Goal: Find contact information: Find contact information

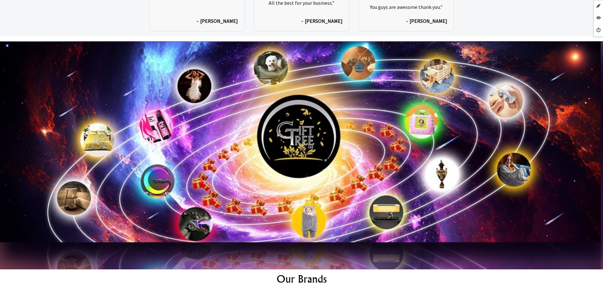
scroll to position [3417, 0]
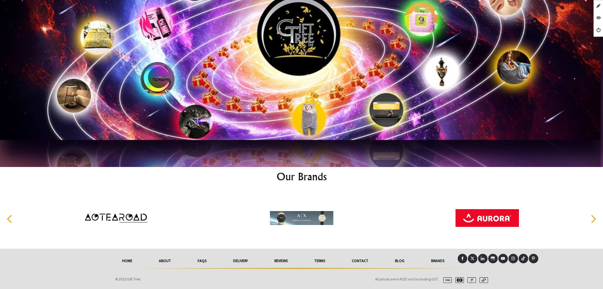
click at [484, 259] on icon at bounding box center [482, 258] width 4 height 3
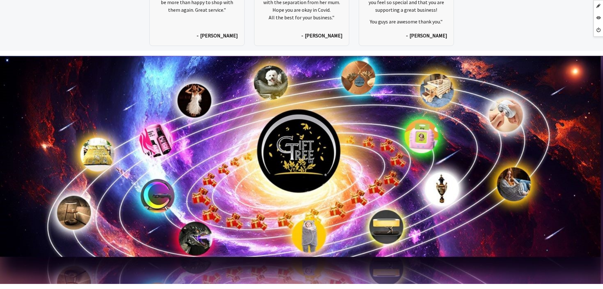
scroll to position [3402, 0]
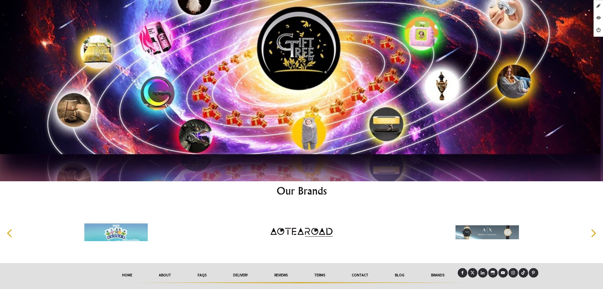
click at [464, 274] on icon at bounding box center [462, 273] width 4 height 4
click at [474, 274] on icon at bounding box center [472, 273] width 4 height 4
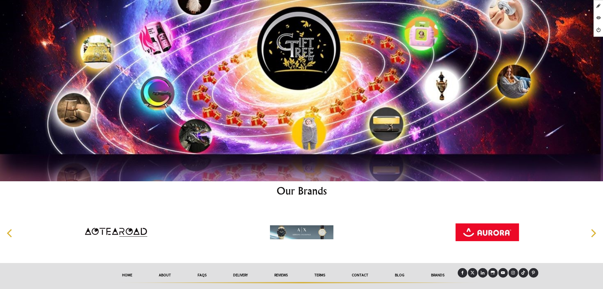
click at [523, 273] on icon at bounding box center [523, 273] width 4 height 4
click at [513, 274] on icon at bounding box center [513, 273] width 4 height 4
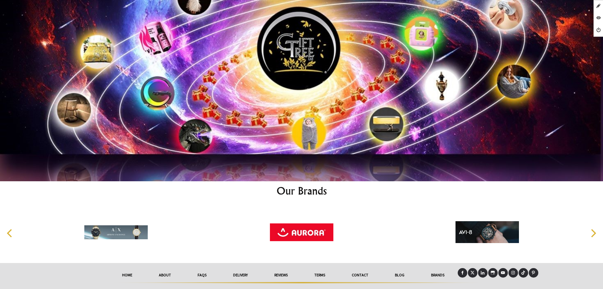
click at [501, 273] on icon at bounding box center [503, 272] width 4 height 3
